Goal: Information Seeking & Learning: Check status

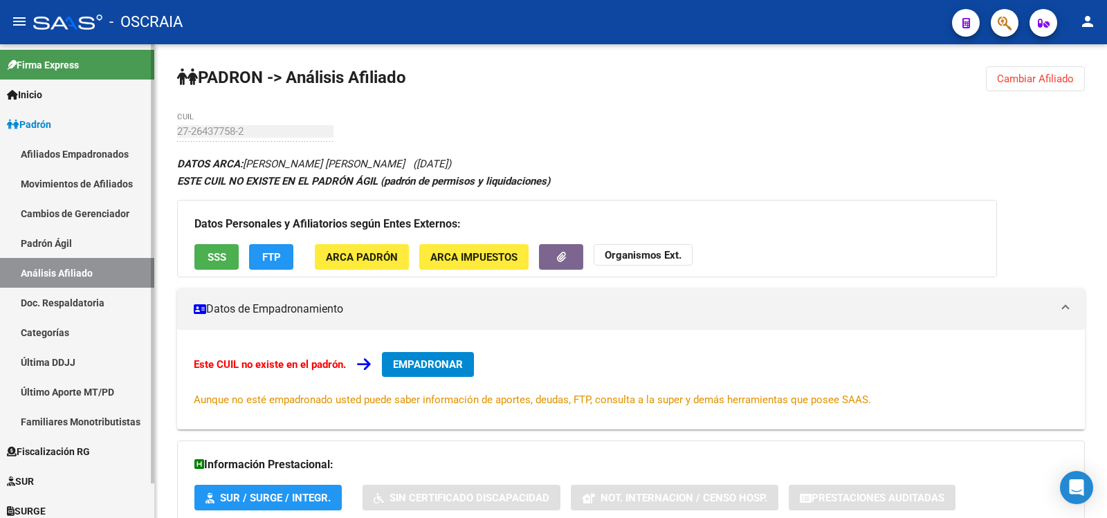
click at [46, 246] on link "Padrón Ágil" at bounding box center [77, 243] width 154 height 30
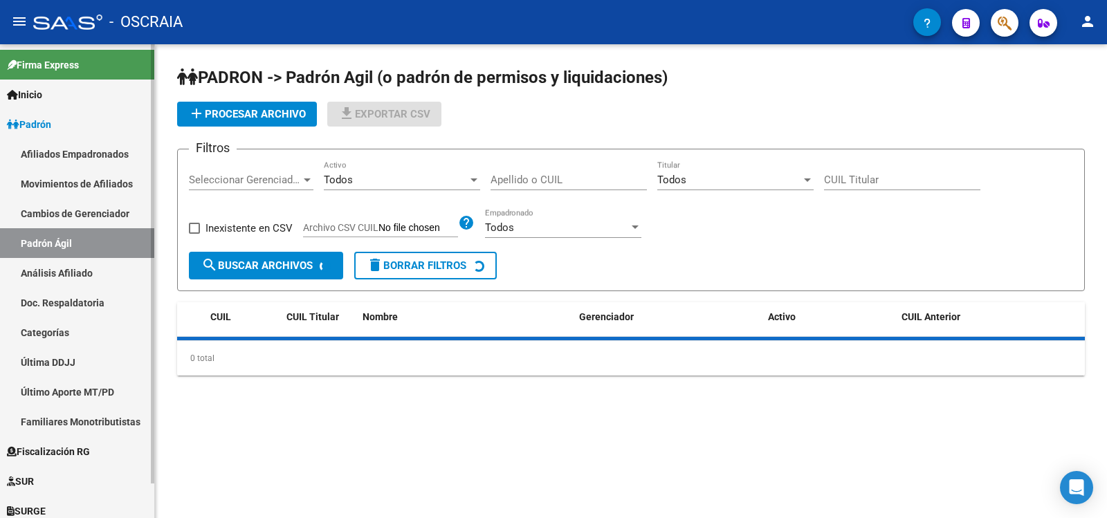
click at [64, 279] on link "Análisis Afiliado" at bounding box center [77, 273] width 154 height 30
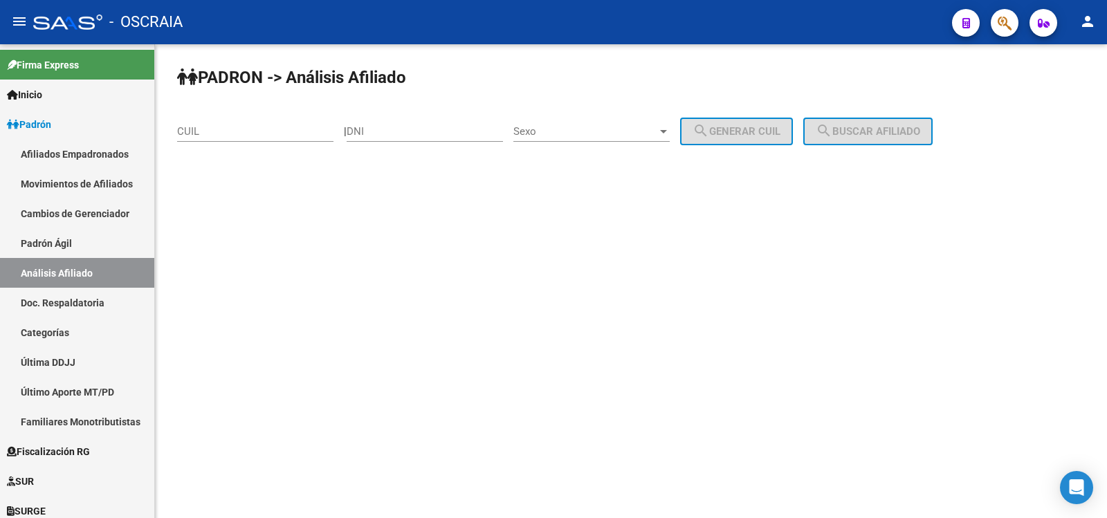
click at [257, 130] on input "CUIL" at bounding box center [255, 131] width 156 height 12
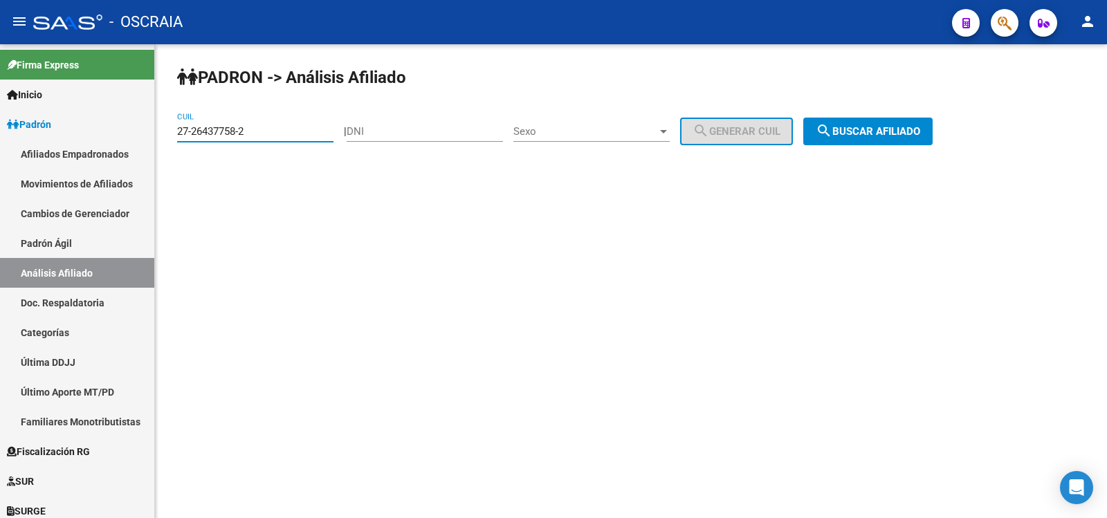
type input "27-26437758-2"
click at [853, 127] on span "search Buscar afiliado" at bounding box center [868, 131] width 104 height 12
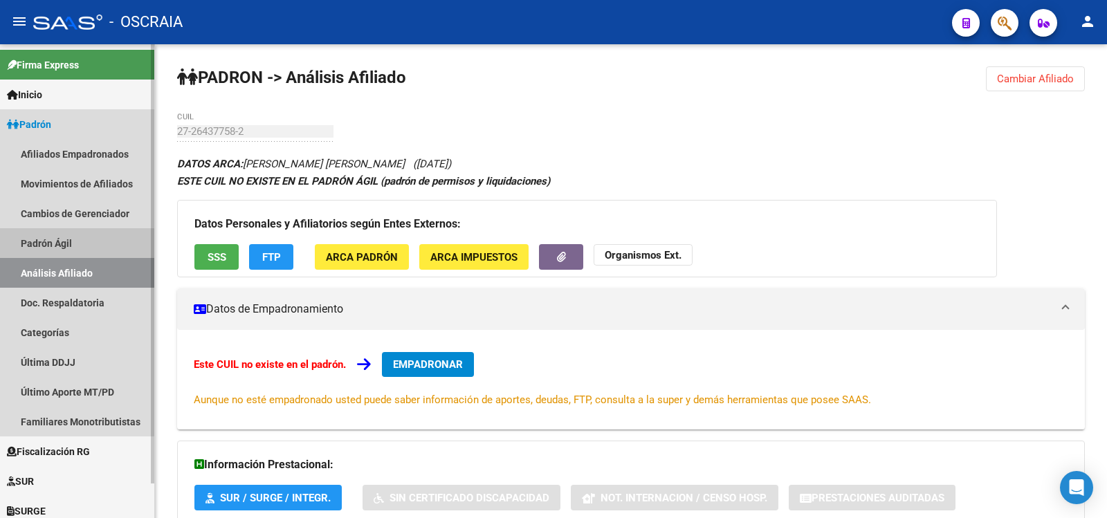
click at [66, 253] on link "Padrón Ágil" at bounding box center [77, 243] width 154 height 30
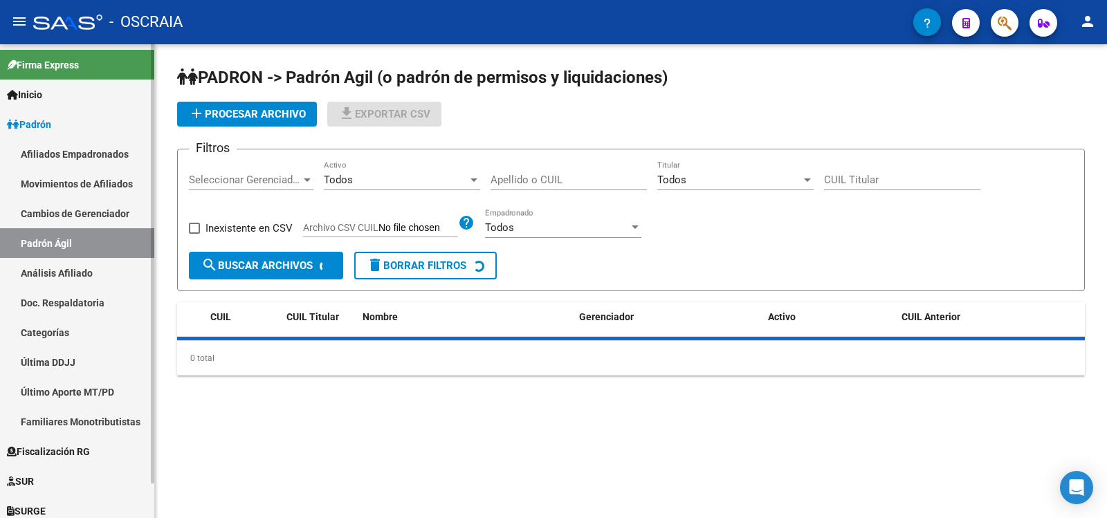
click at [60, 271] on link "Análisis Afiliado" at bounding box center [77, 273] width 154 height 30
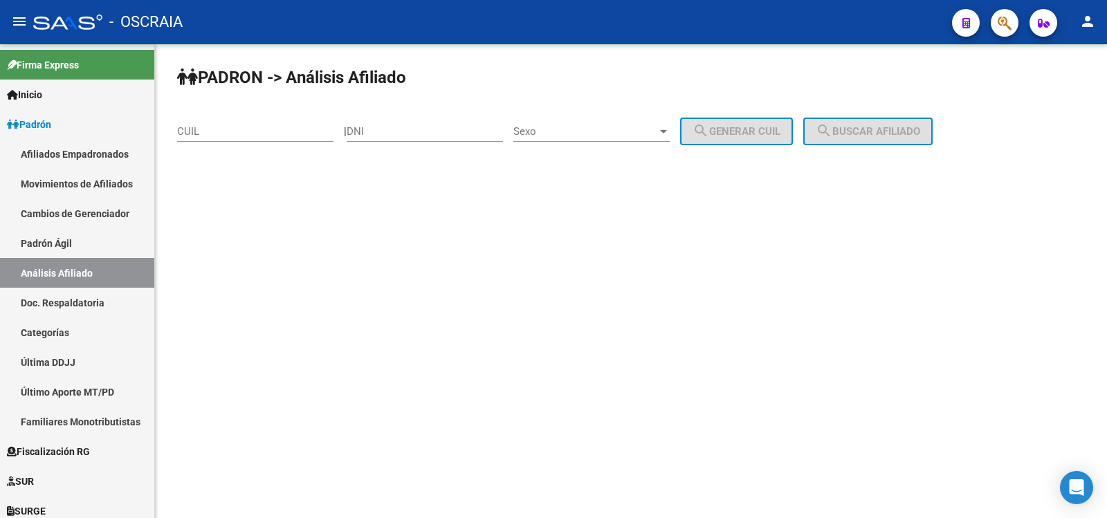
click at [221, 125] on div "CUIL" at bounding box center [255, 127] width 156 height 30
click at [221, 130] on input "CUIL" at bounding box center [255, 131] width 156 height 12
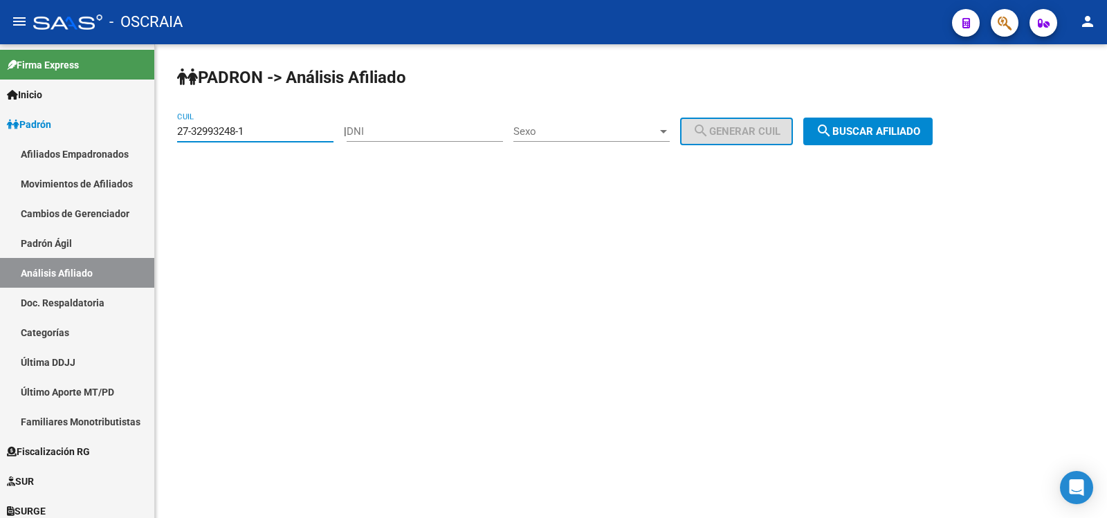
type input "27-32993248-1"
click at [879, 129] on span "search Buscar afiliado" at bounding box center [868, 131] width 104 height 12
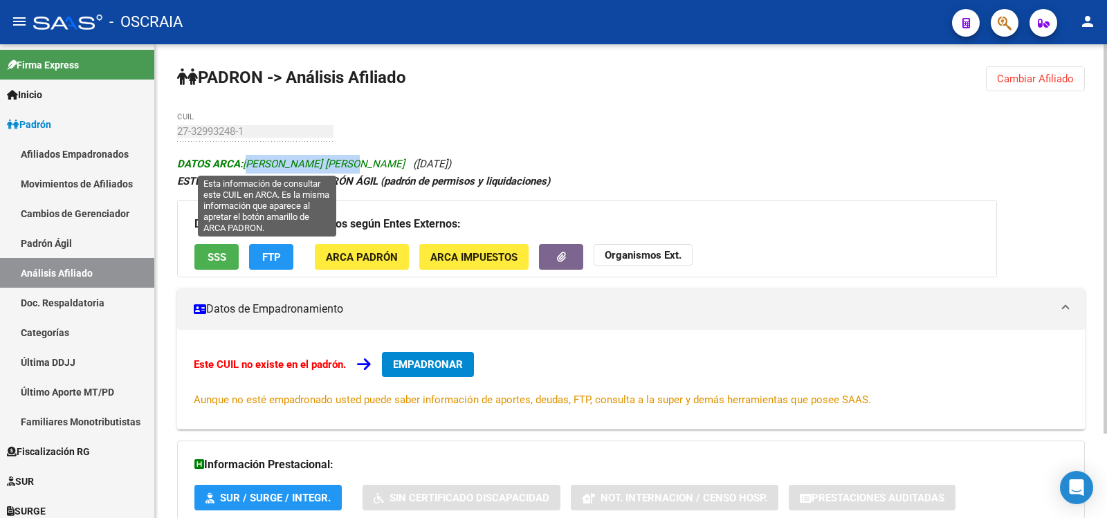
copy span "[PERSON_NAME] [PERSON_NAME]"
drag, startPoint x: 356, startPoint y: 165, endPoint x: 246, endPoint y: 162, distance: 109.4
click at [246, 162] on span "DATOS ARCA: [PERSON_NAME] [PERSON_NAME]" at bounding box center [291, 164] width 228 height 12
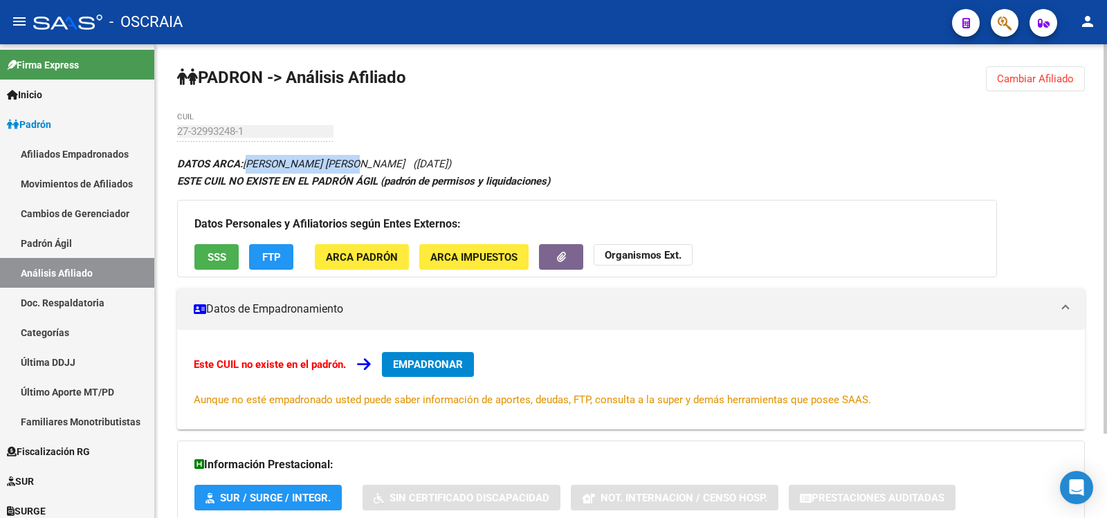
scroll to position [102, 0]
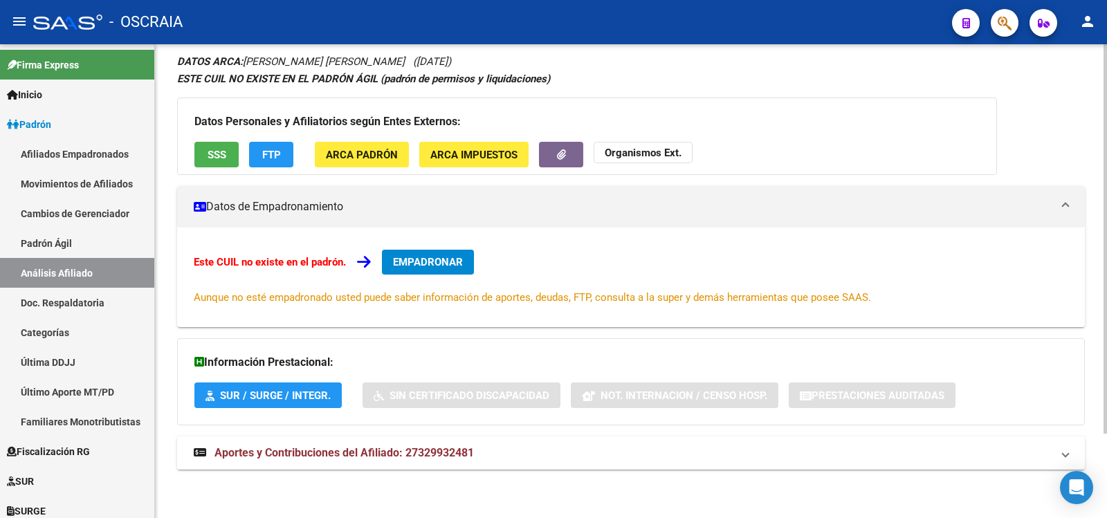
click at [477, 451] on mat-panel-title "Aportes y Contribuciones del Afiliado: 27329932481" at bounding box center [623, 453] width 858 height 15
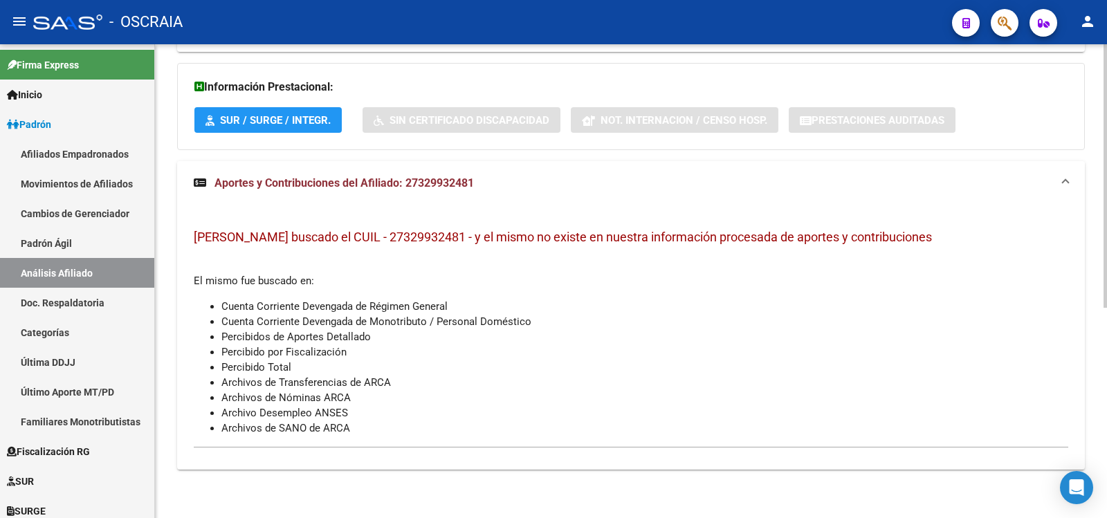
scroll to position [0, 0]
